Goal: Transaction & Acquisition: Purchase product/service

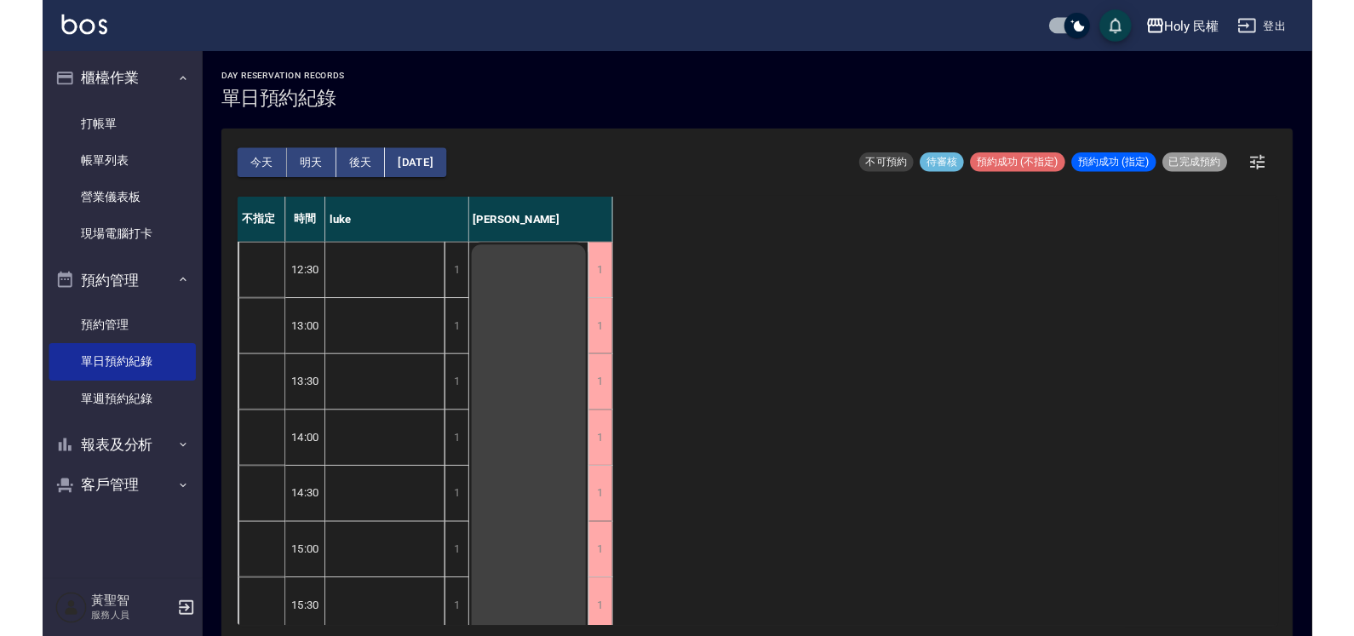
scroll to position [532, 0]
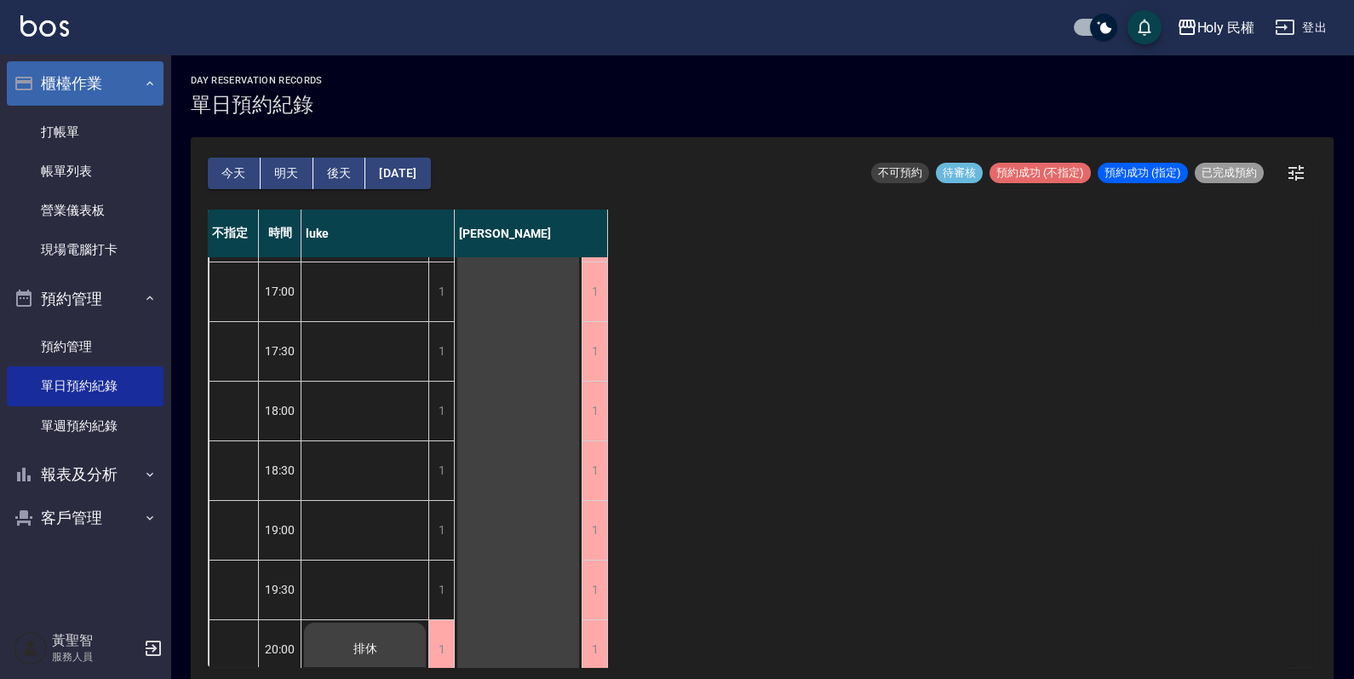
drag, startPoint x: 60, startPoint y: 133, endPoint x: 56, endPoint y: 104, distance: 29.3
click at [60, 133] on link "打帳單" at bounding box center [85, 131] width 157 height 39
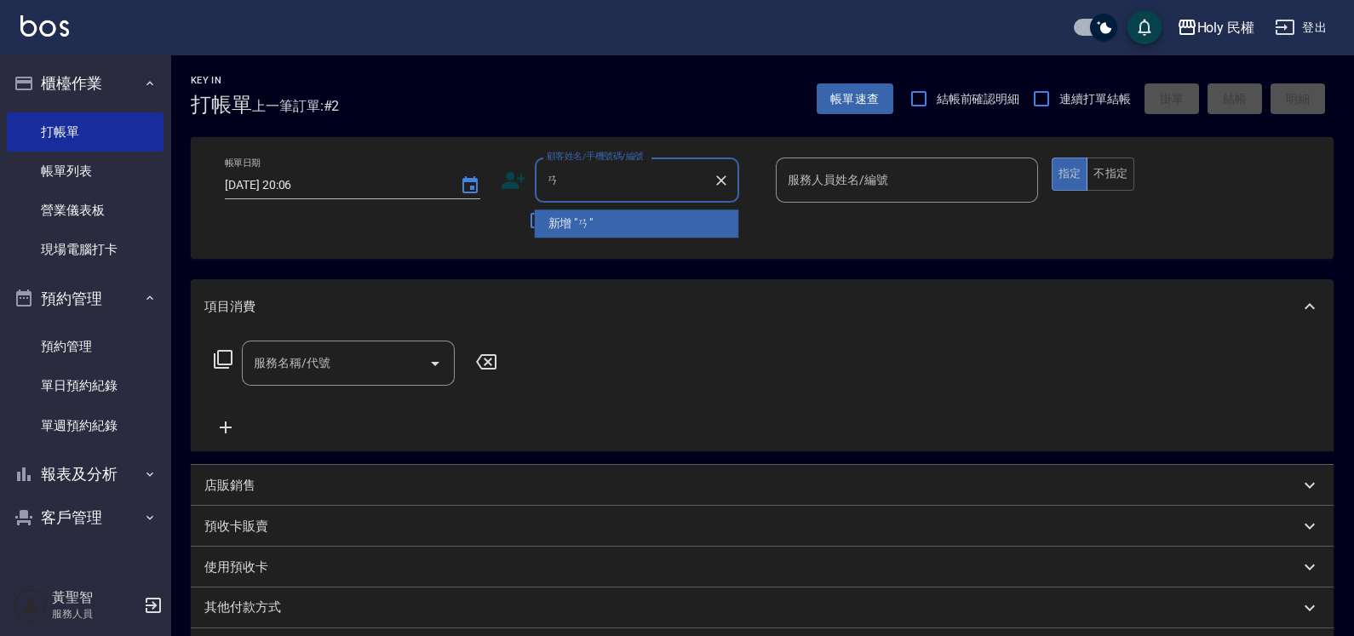
type input "ㄞ"
click at [601, 218] on li "[PERSON_NAME]/0984267990/" at bounding box center [637, 224] width 204 height 28
type input "[PERSON_NAME]/0984267990/"
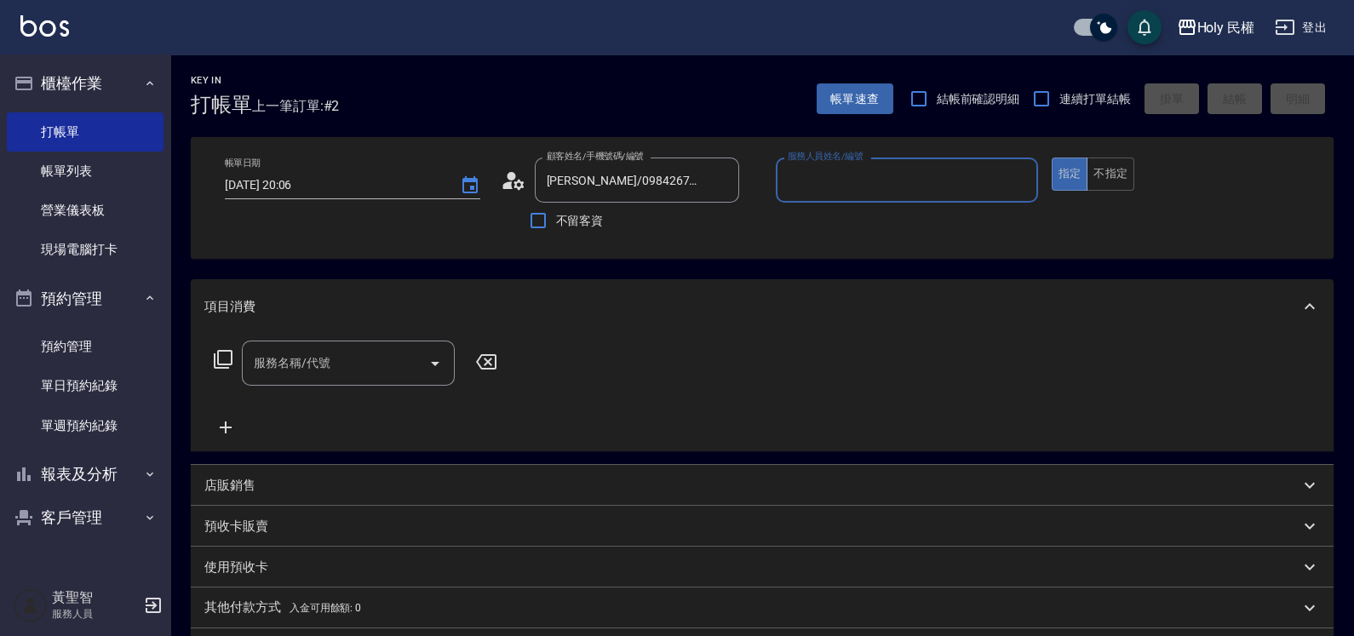
click at [874, 170] on input "服務人員姓名/編號" at bounding box center [907, 180] width 247 height 30
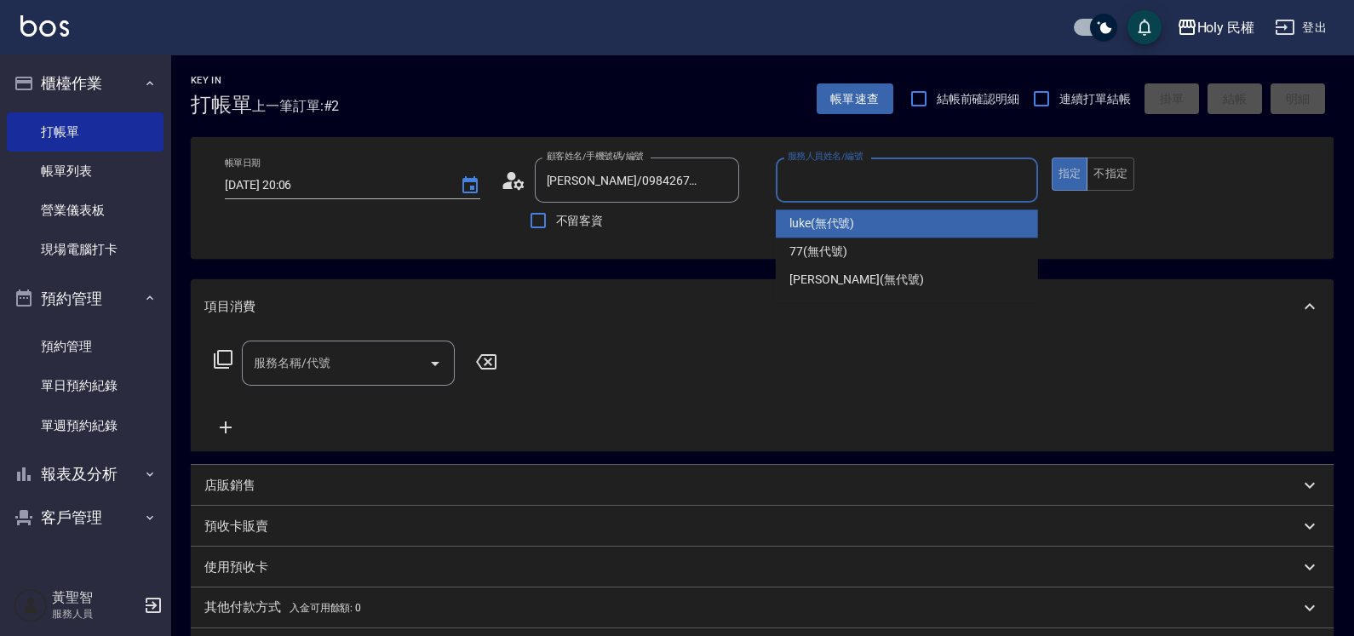
click at [855, 223] on div "luke (無代號)" at bounding box center [907, 224] width 262 height 28
type input "luke(無代號)"
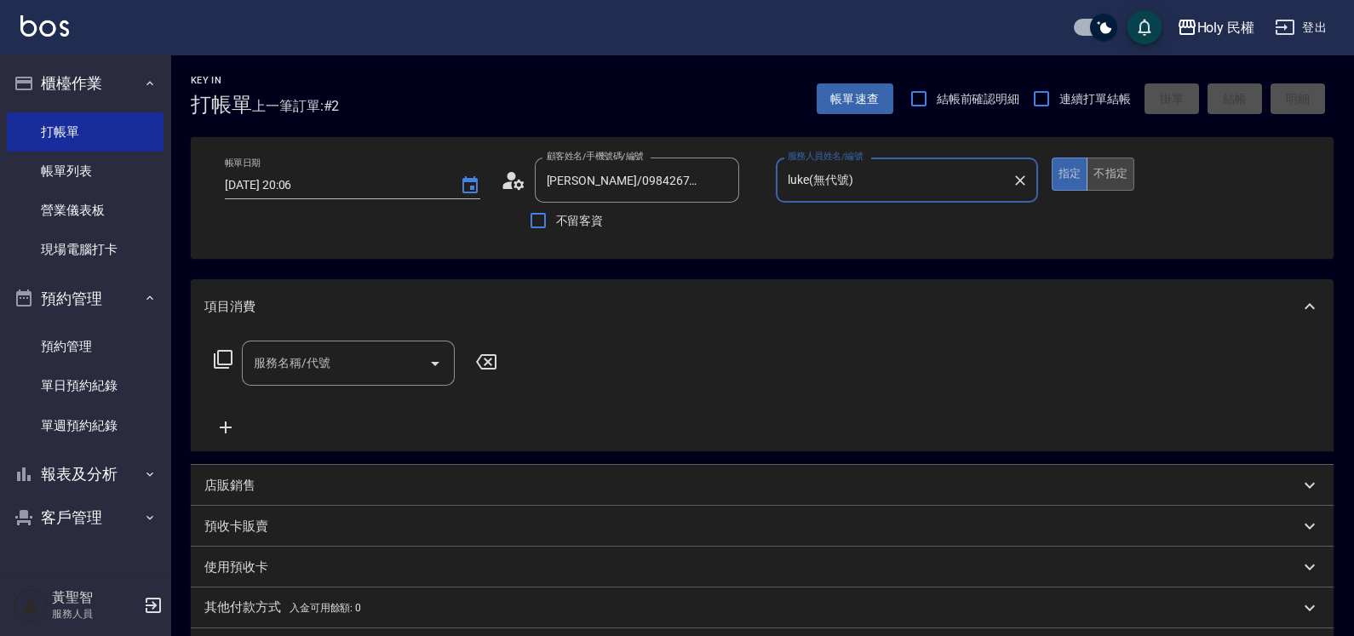
click at [1105, 175] on button "不指定" at bounding box center [1111, 174] width 48 height 33
click at [412, 362] on input "服務名稱/代號" at bounding box center [336, 363] width 172 height 30
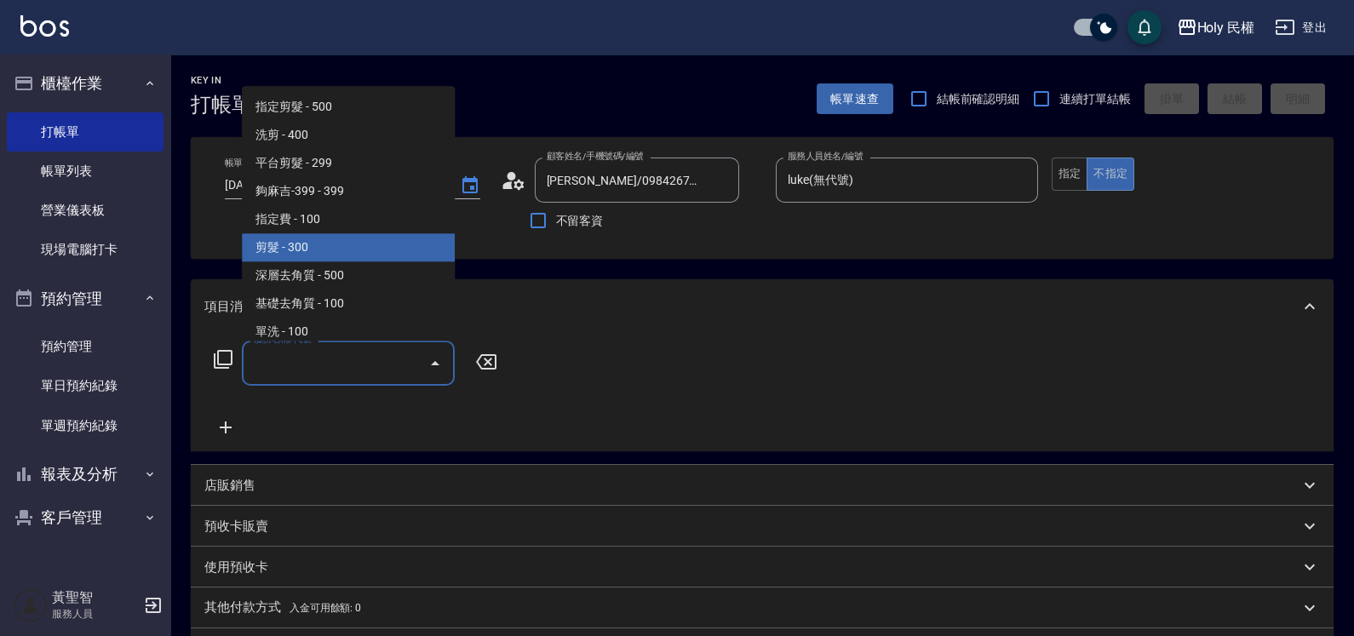
click at [305, 249] on span "剪髮 - 300" at bounding box center [348, 248] width 213 height 28
type input "剪髮(C02)"
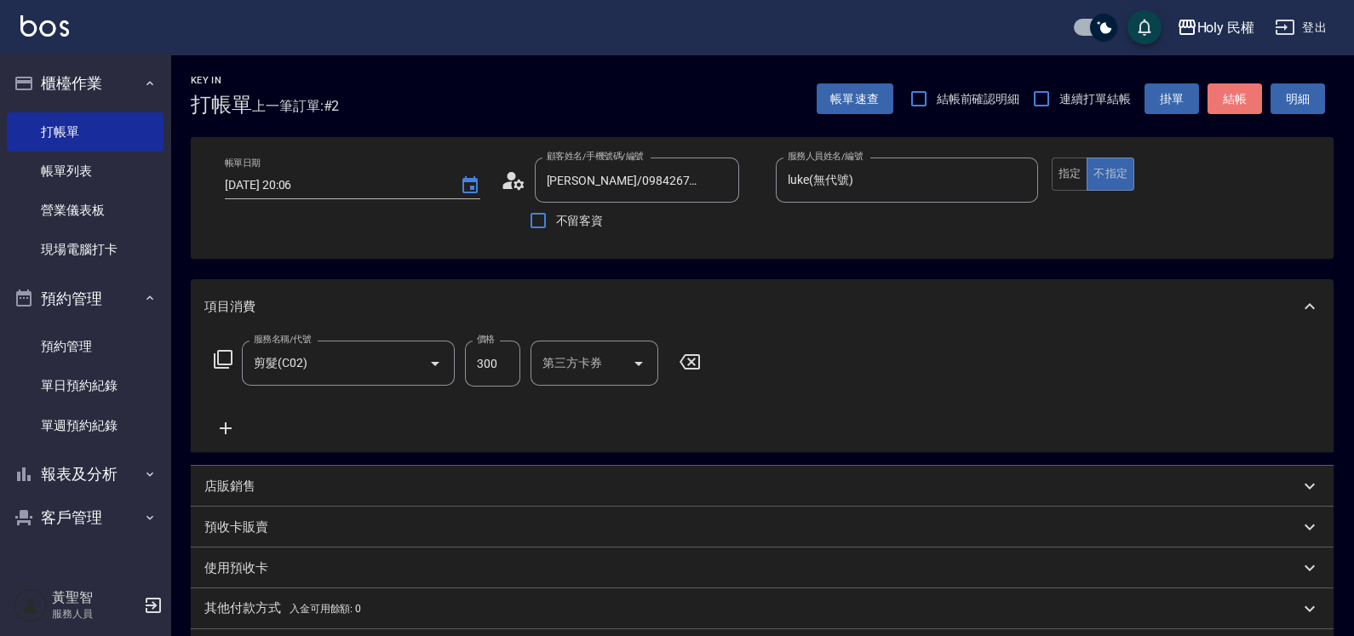
click at [1238, 102] on button "結帳" at bounding box center [1235, 99] width 55 height 32
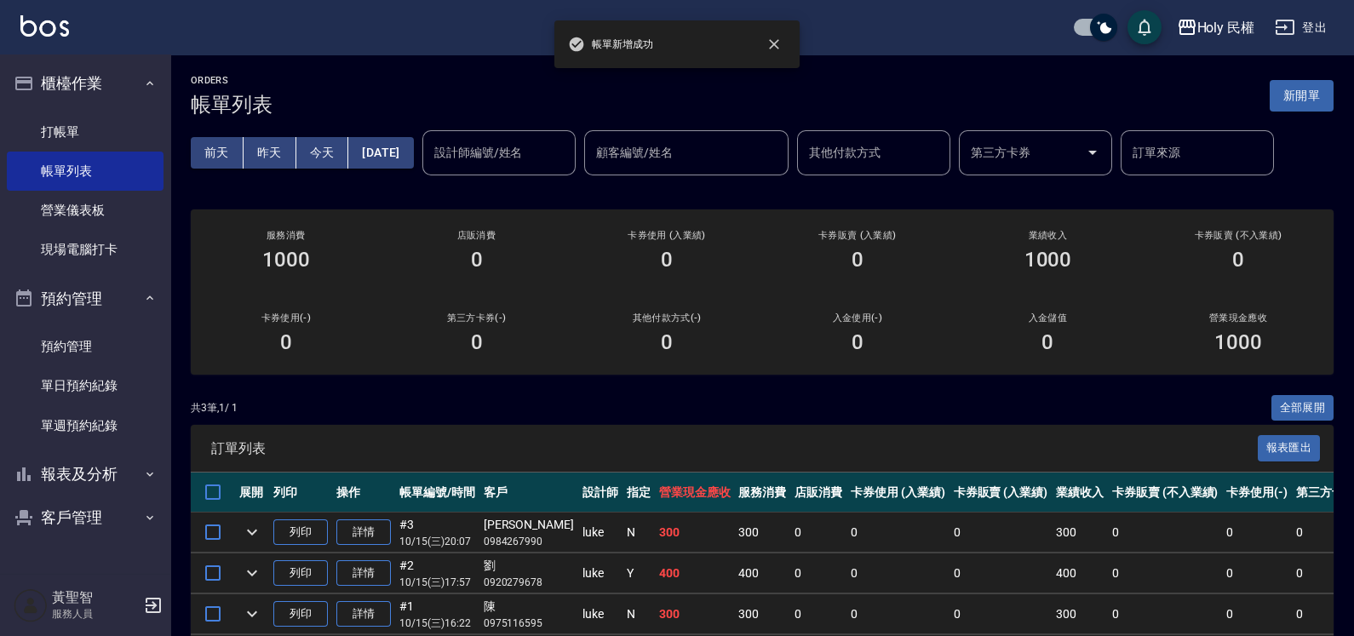
scroll to position [80, 0]
